Goal: Find specific page/section: Find specific page/section

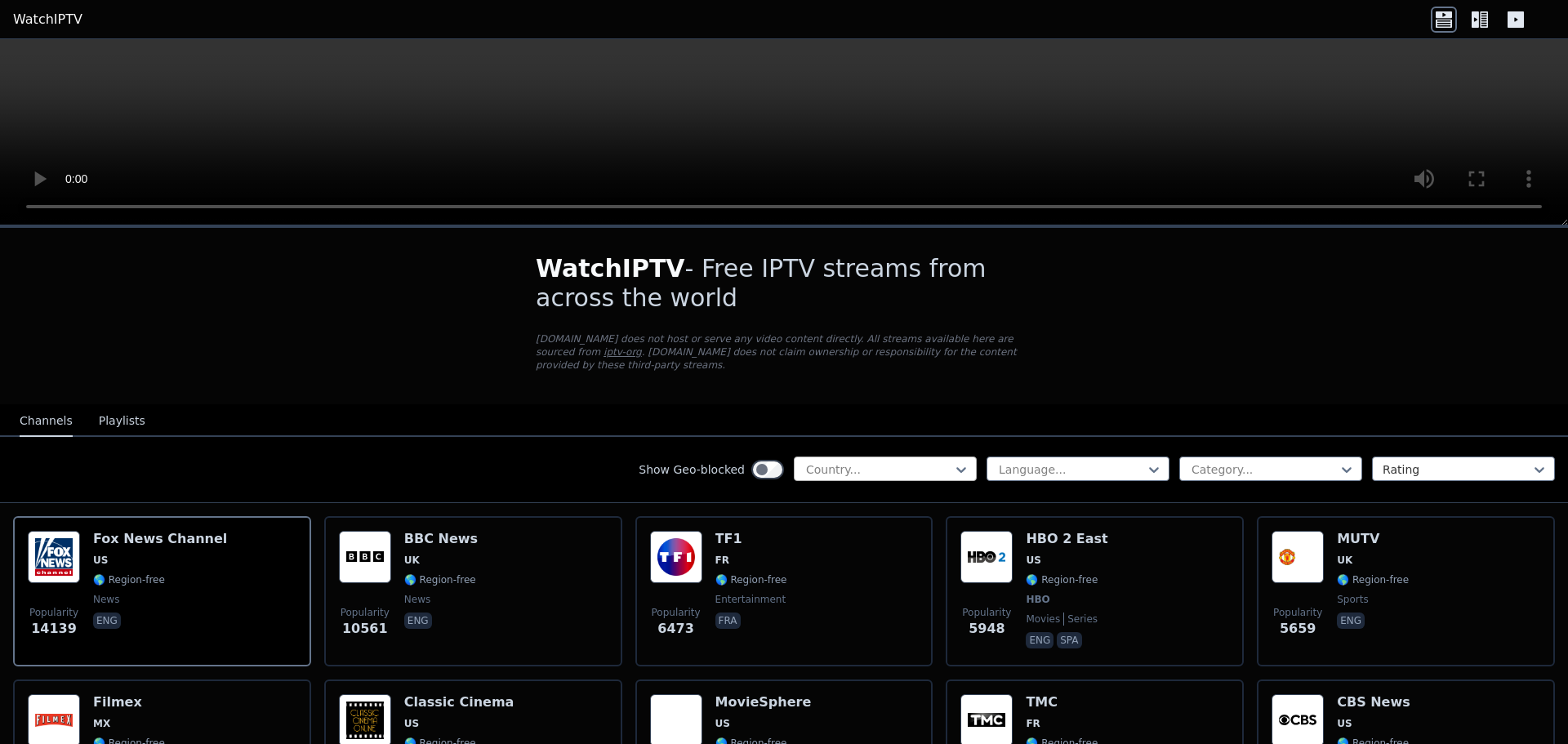
click at [835, 462] on div at bounding box center [878, 470] width 148 height 16
type input "*"
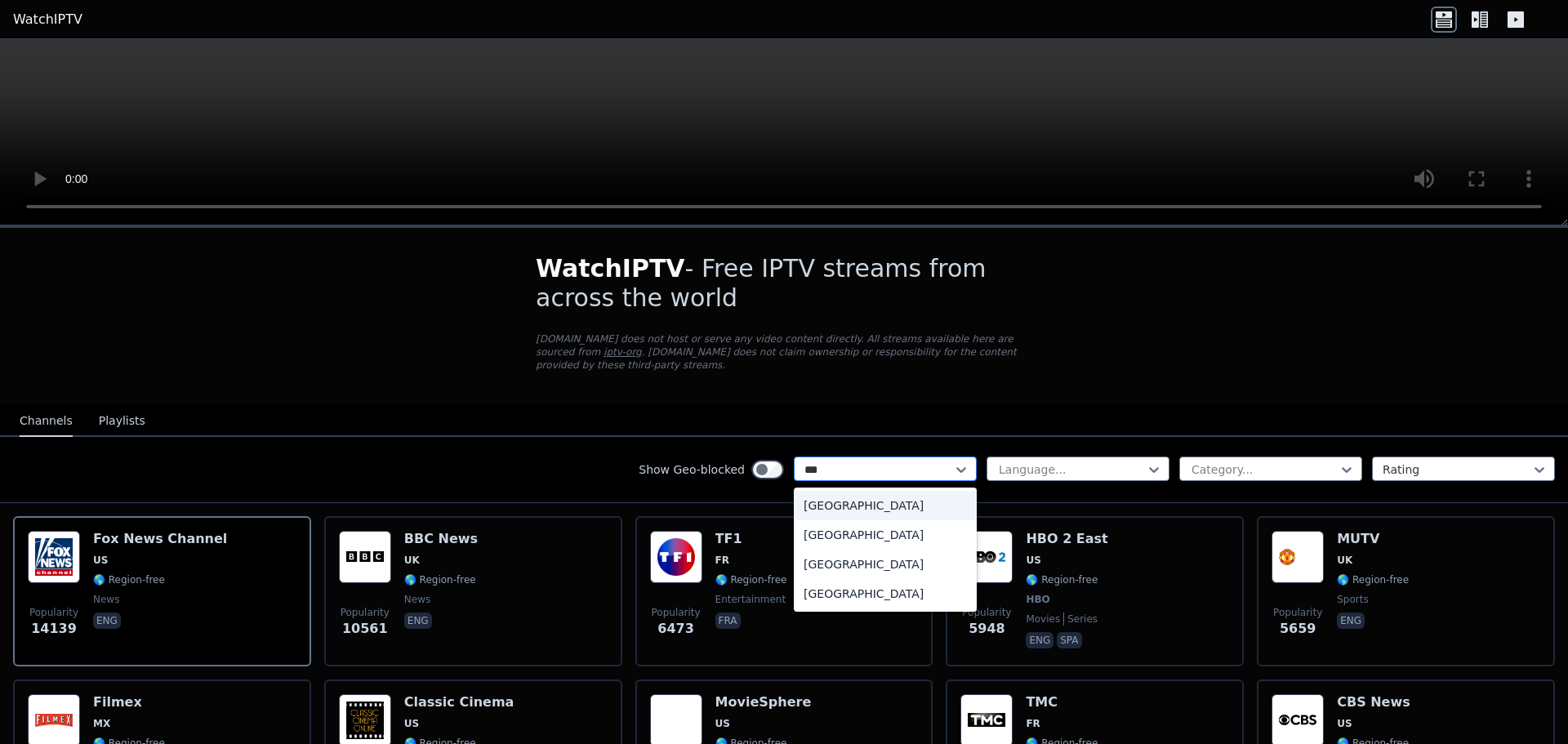
type input "****"
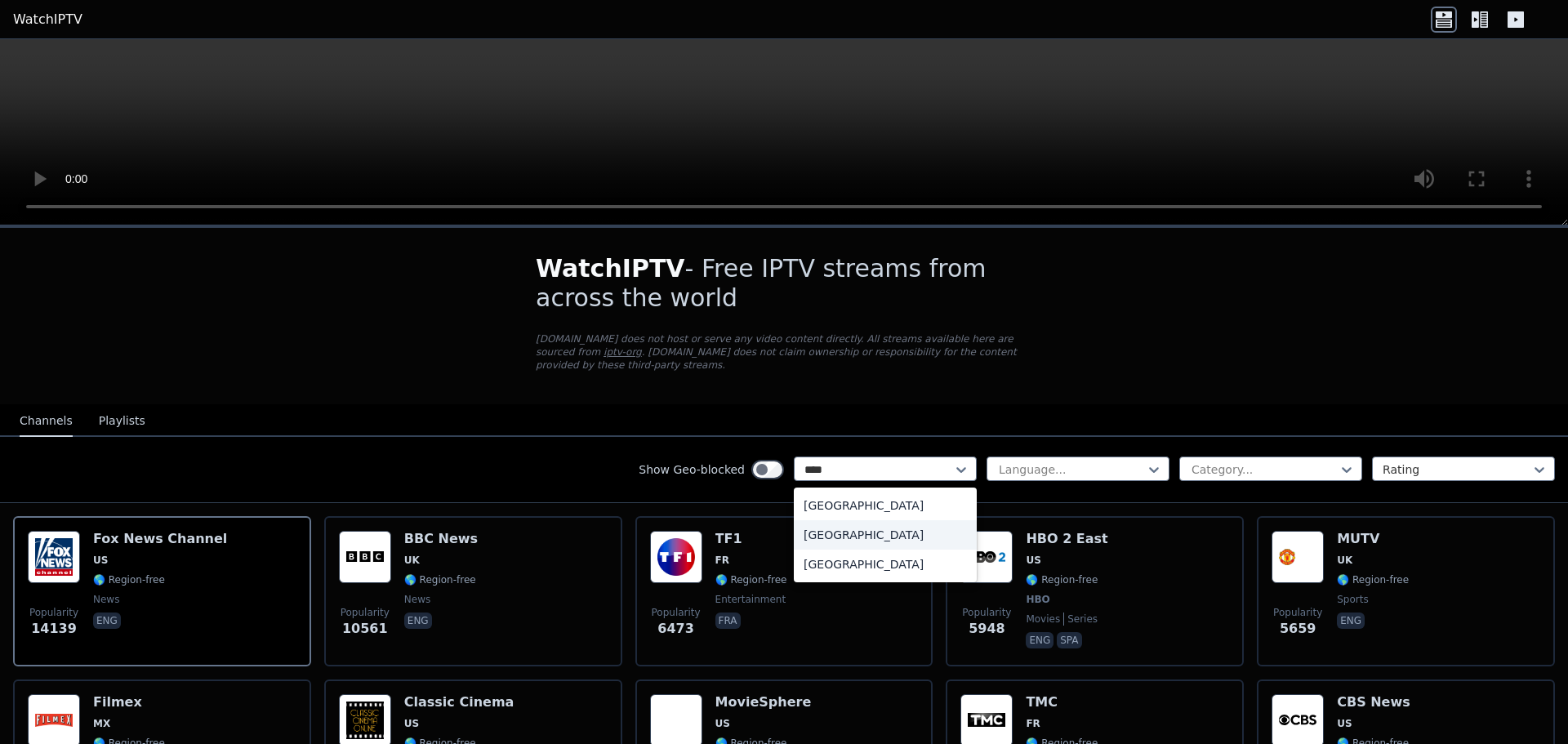
click at [857, 520] on div "[GEOGRAPHIC_DATA]" at bounding box center [885, 535] width 183 height 29
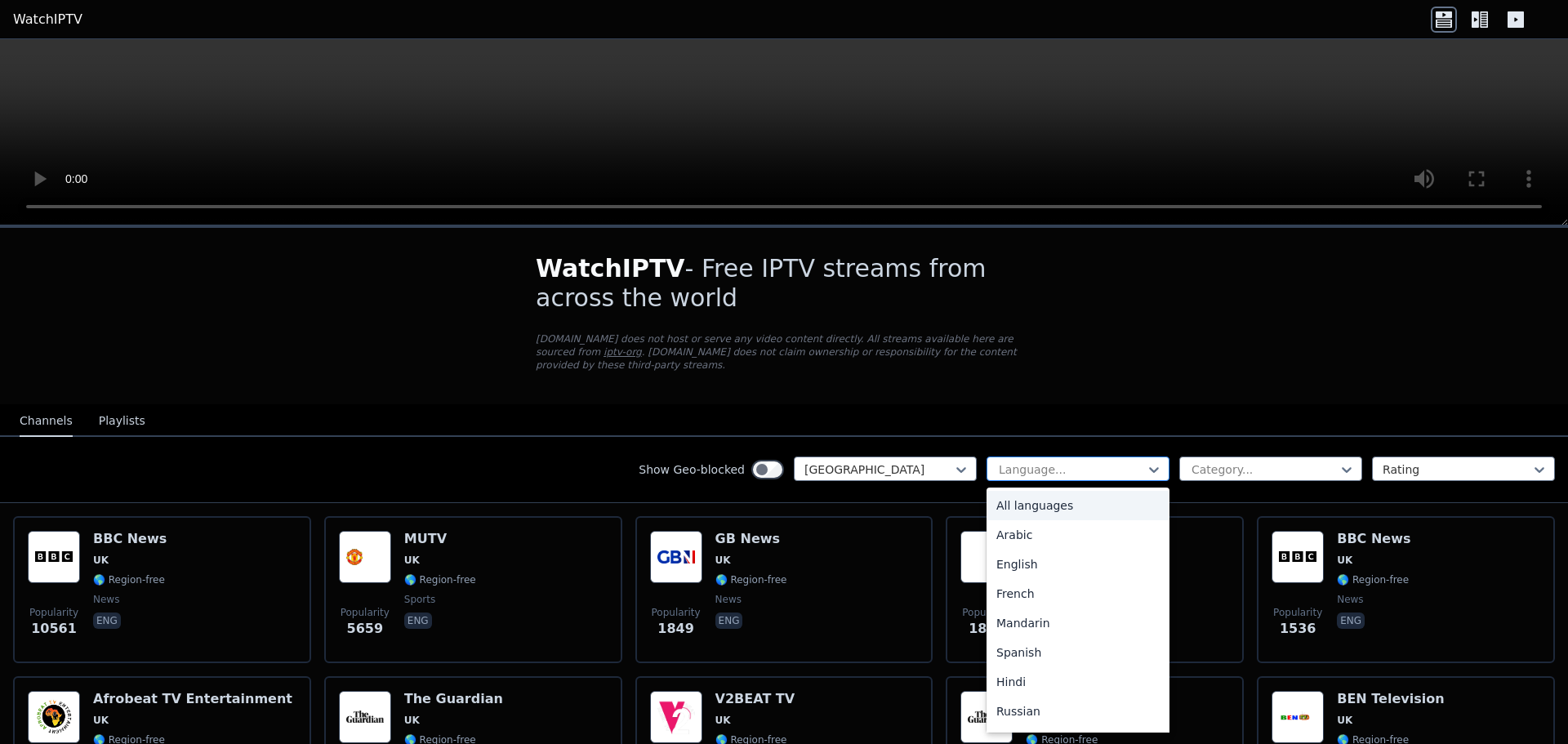
click at [1062, 462] on div at bounding box center [1070, 470] width 148 height 16
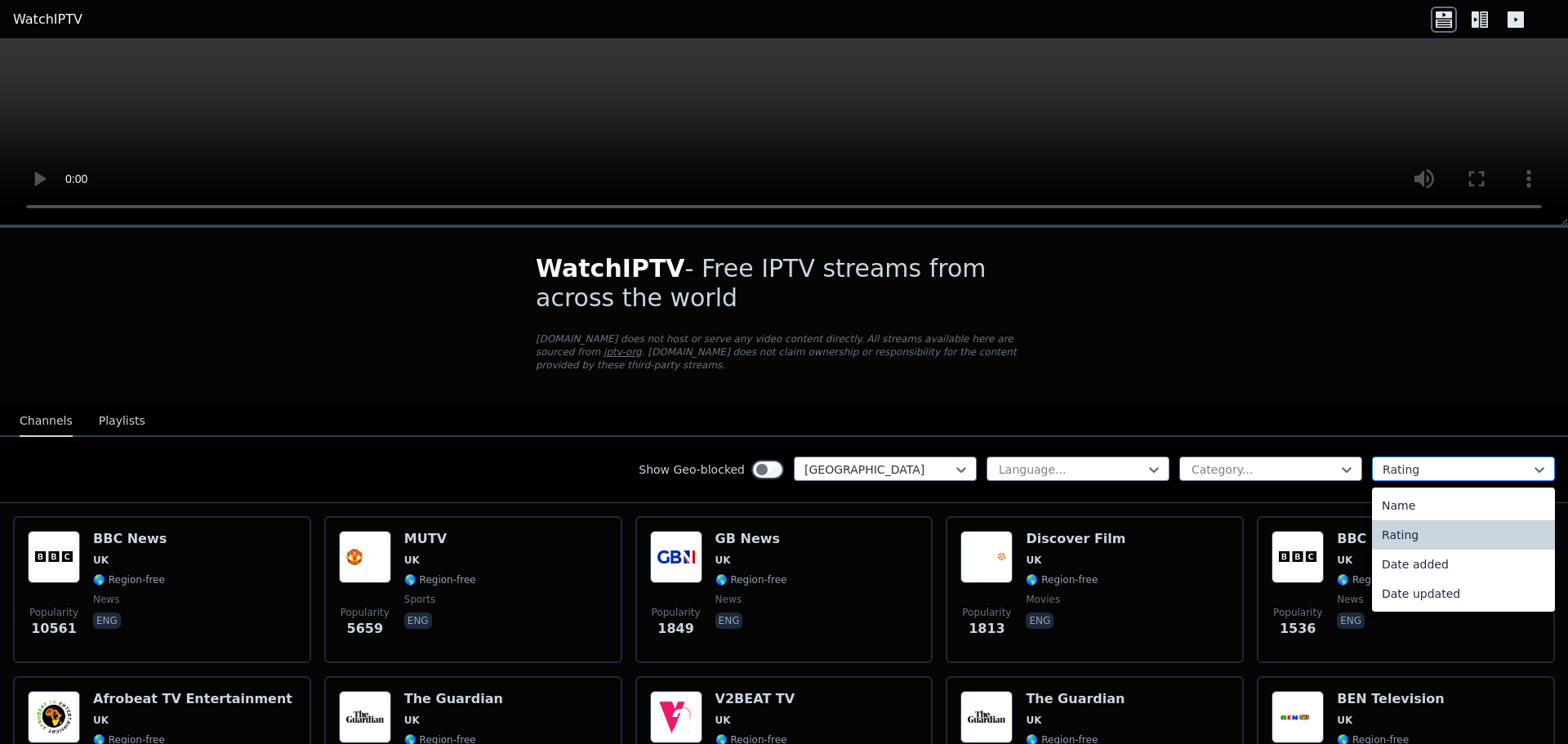
click at [1440, 462] on div at bounding box center [1456, 470] width 148 height 16
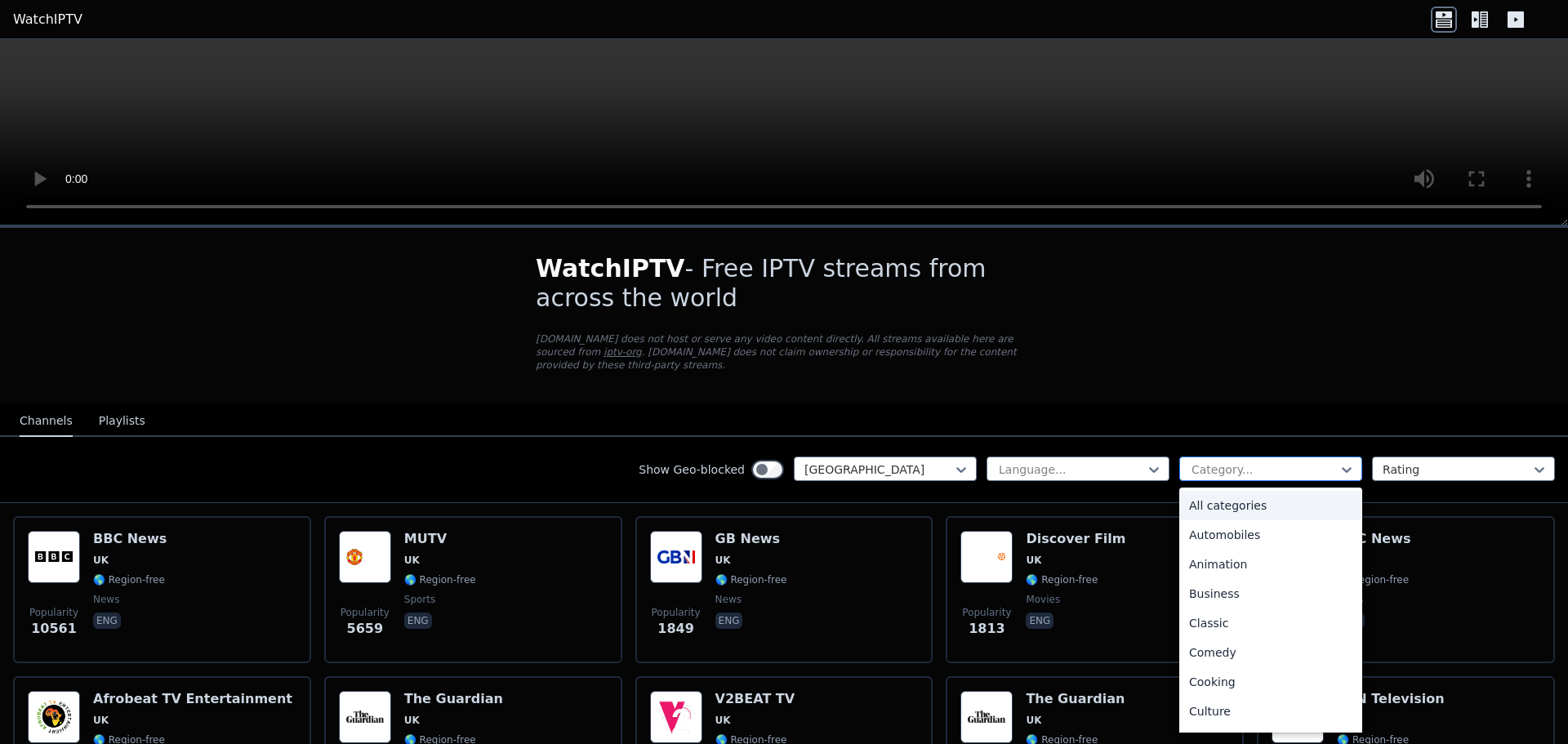
click at [1259, 457] on div "Category..." at bounding box center [1270, 469] width 183 height 25
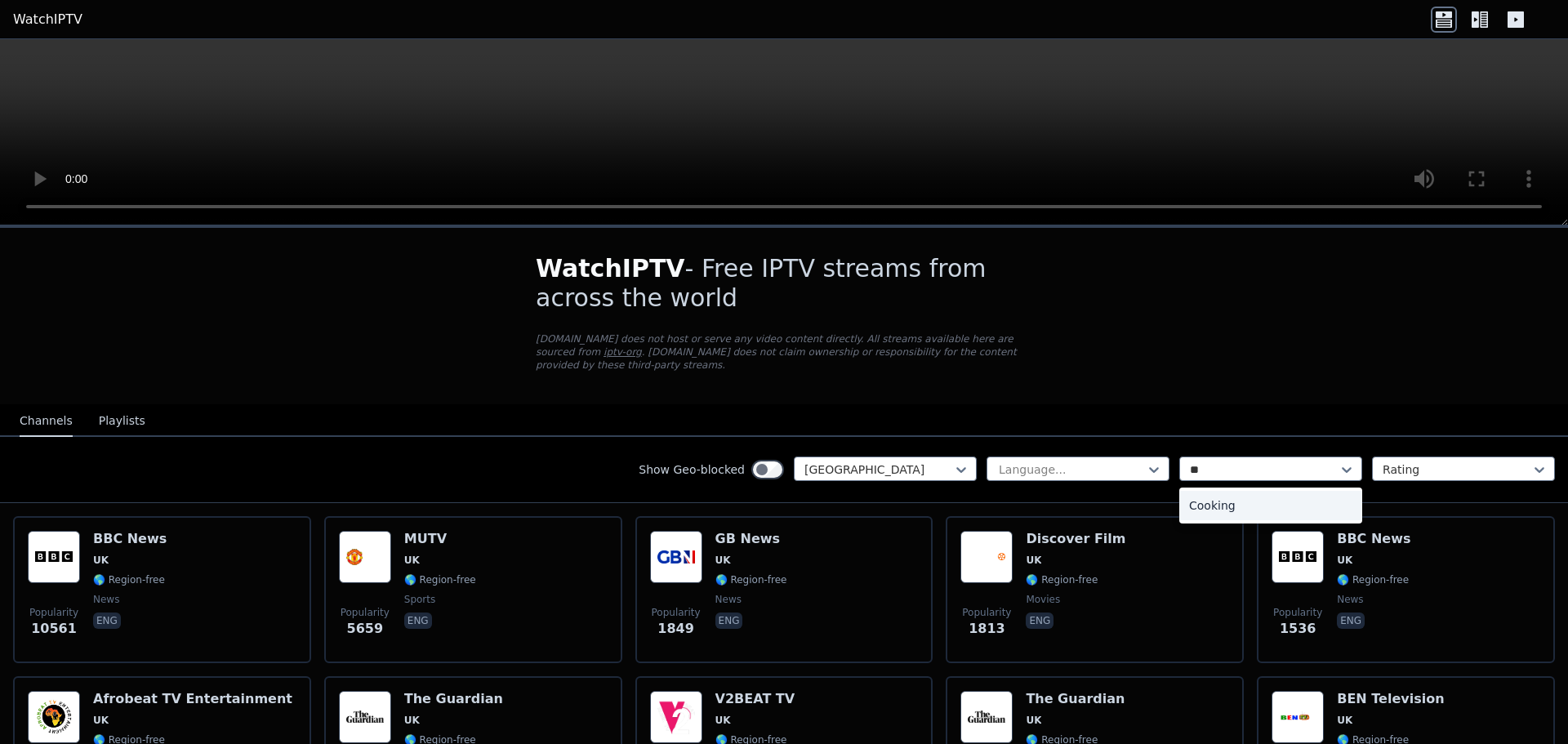
type input "*"
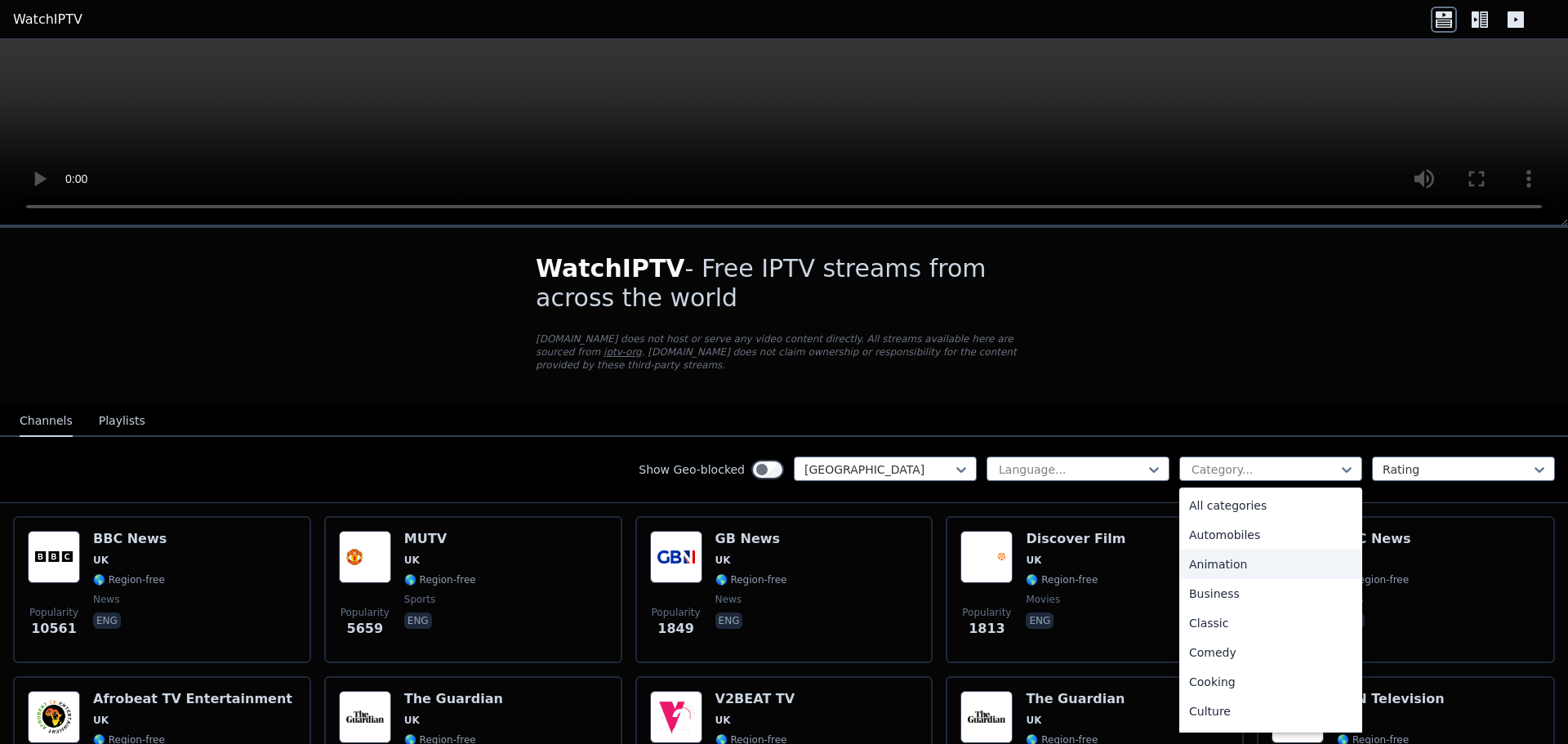
click at [478, 457] on div "Show Geo-blocked [GEOGRAPHIC_DATA] Language... 27 results available. Use Up and…" at bounding box center [784, 470] width 1568 height 66
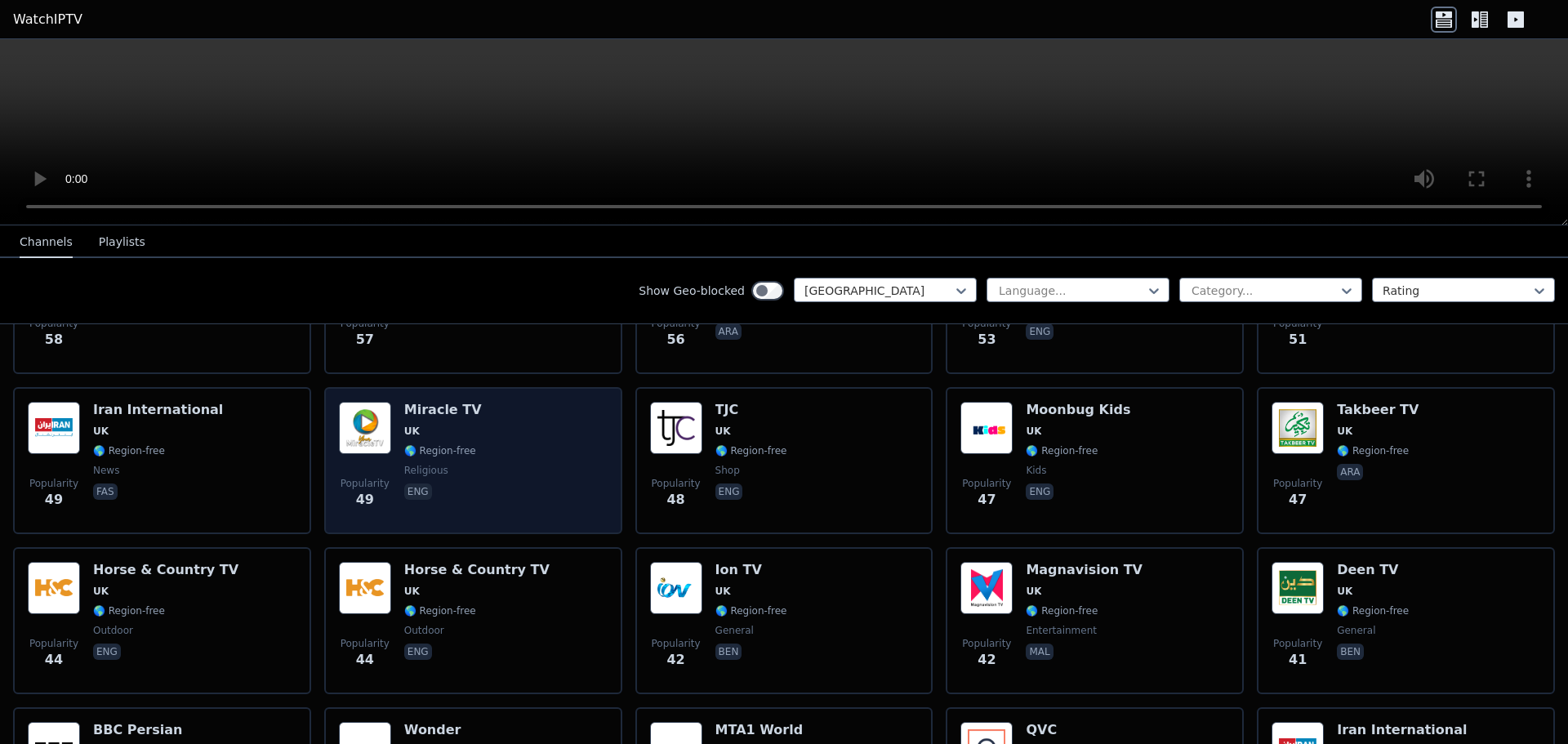
scroll to position [1307, 0]
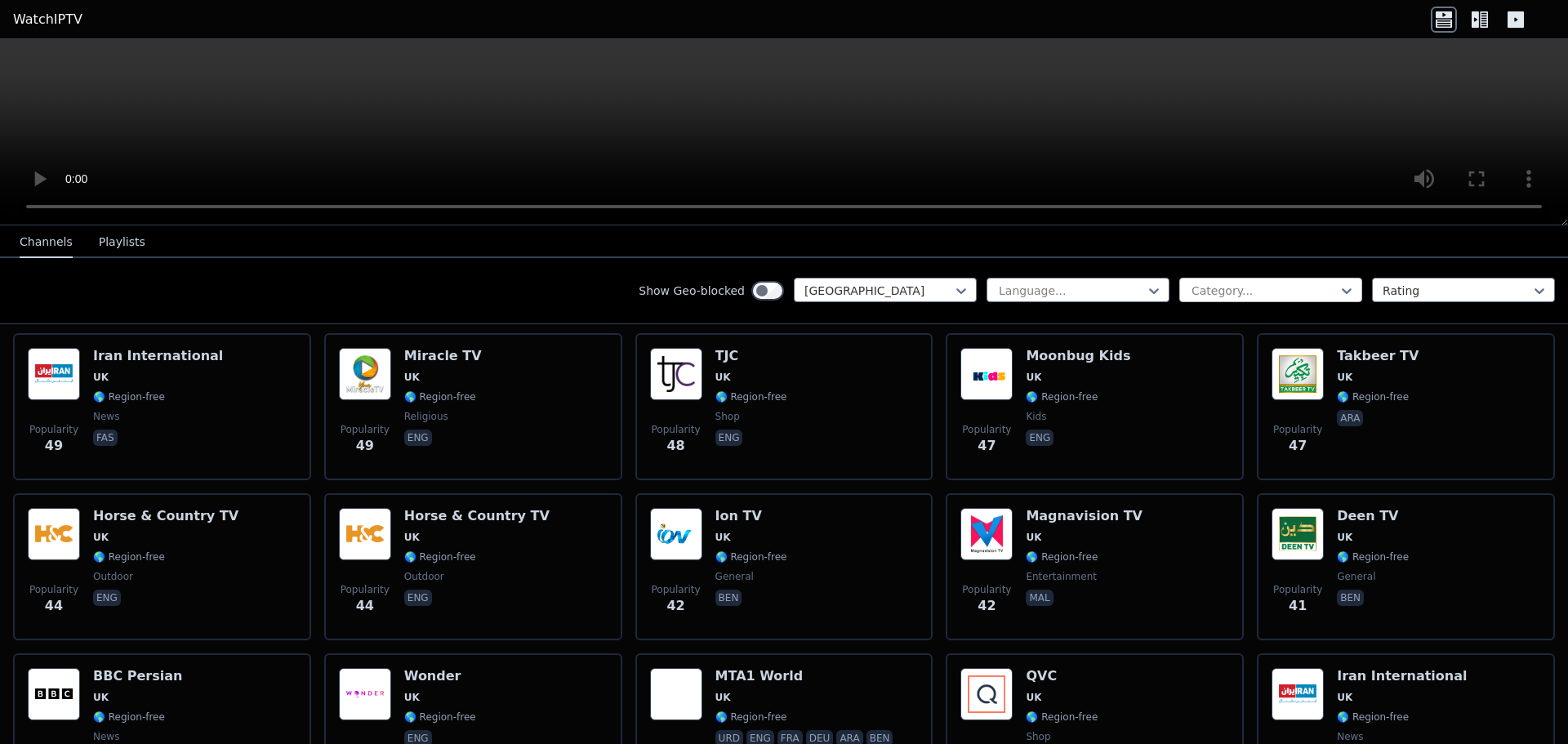
click at [1259, 301] on div "Category..." at bounding box center [1270, 290] width 183 height 25
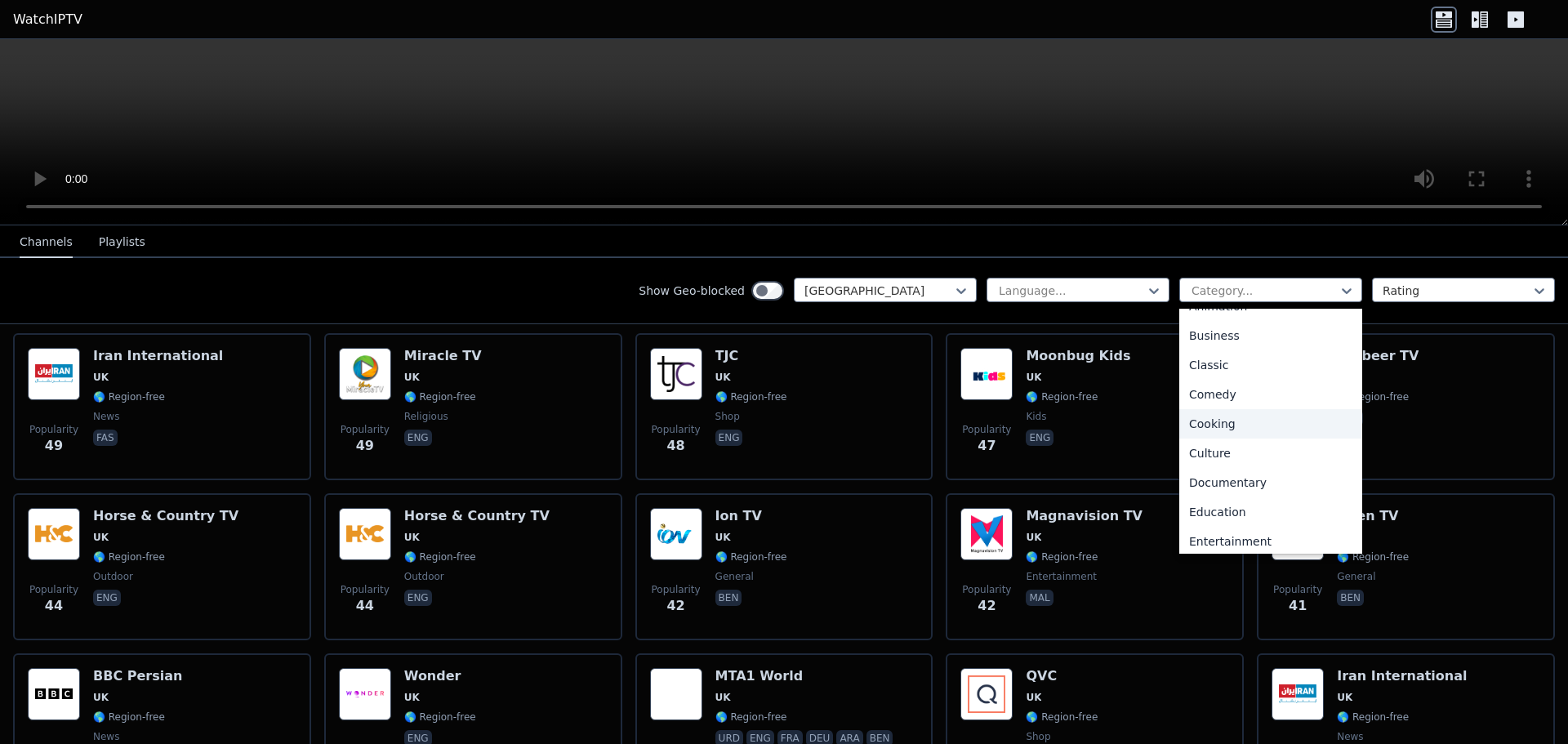
scroll to position [82, 0]
click at [1213, 385] on div "Comedy" at bounding box center [1270, 392] width 183 height 29
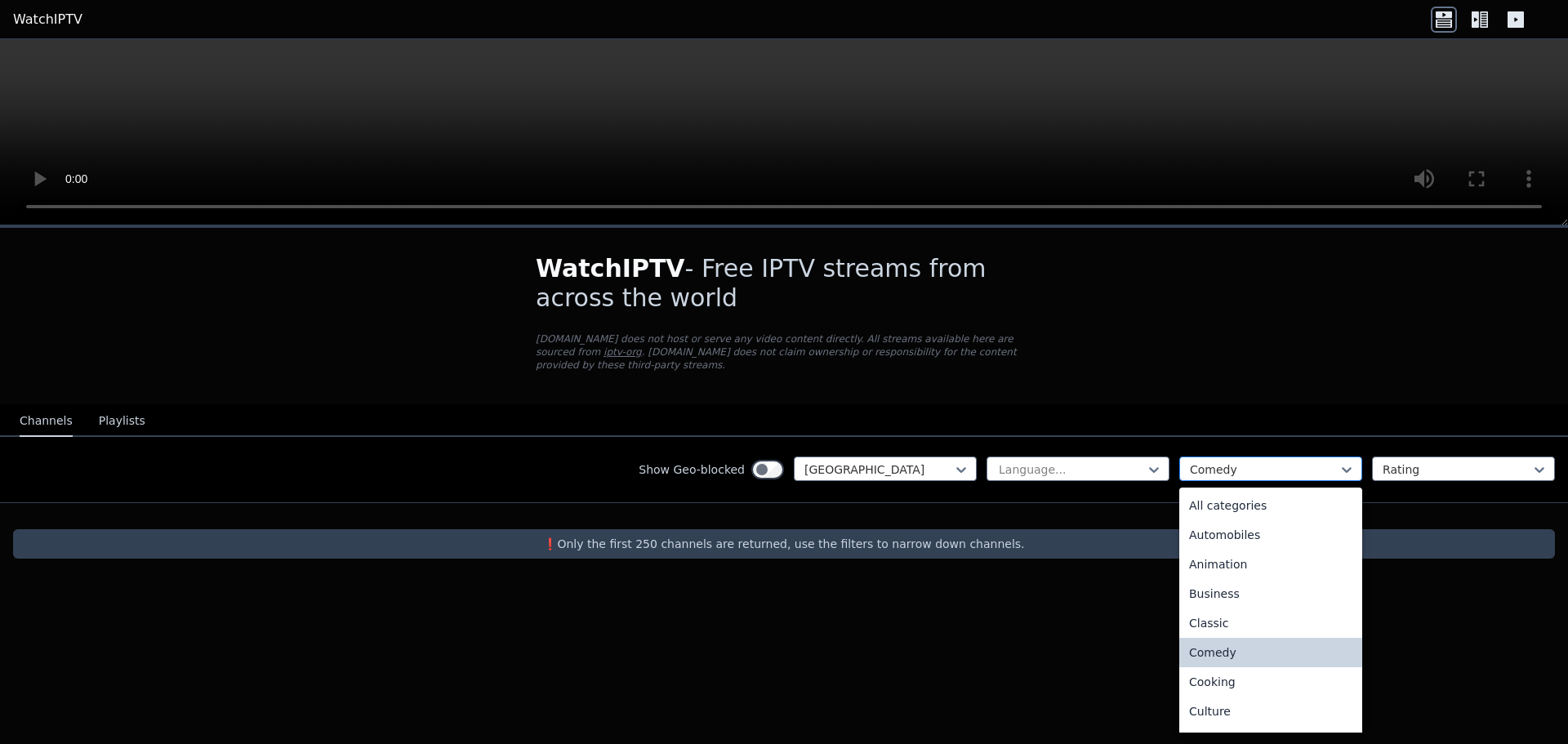
click at [1236, 462] on div at bounding box center [1263, 470] width 148 height 16
click at [1259, 494] on div "All categories" at bounding box center [1270, 505] width 183 height 29
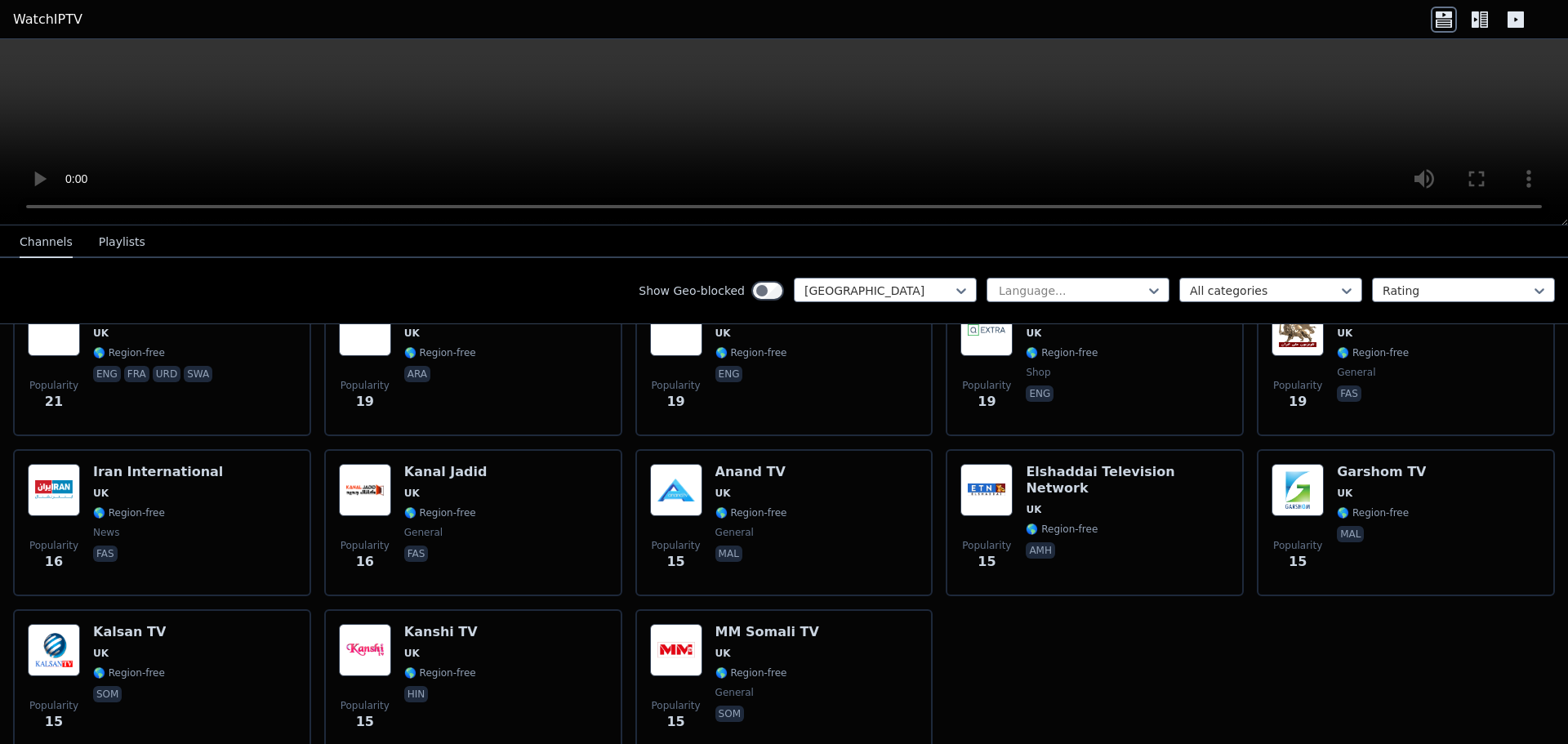
scroll to position [2220, 0]
